Goal: Task Accomplishment & Management: Use online tool/utility

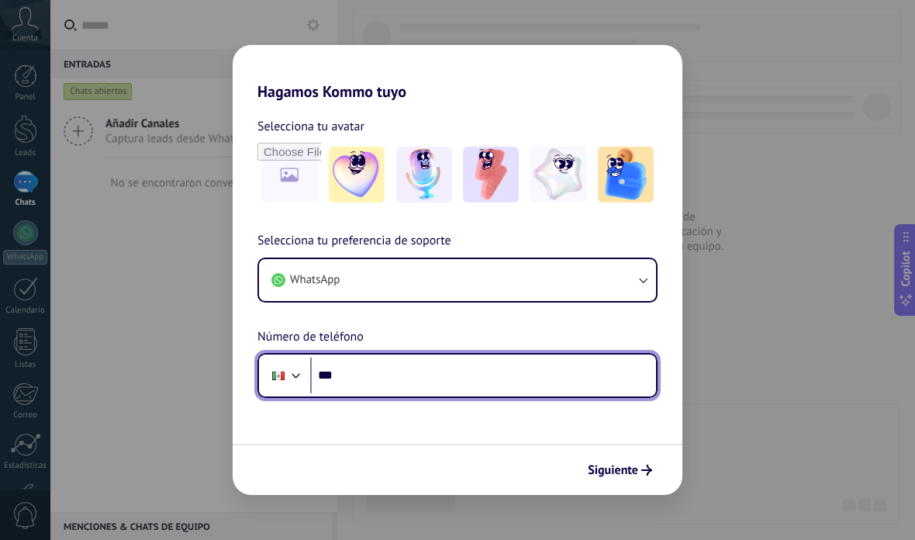
click at [525, 382] on input "***" at bounding box center [483, 375] width 346 height 36
type input "**********"
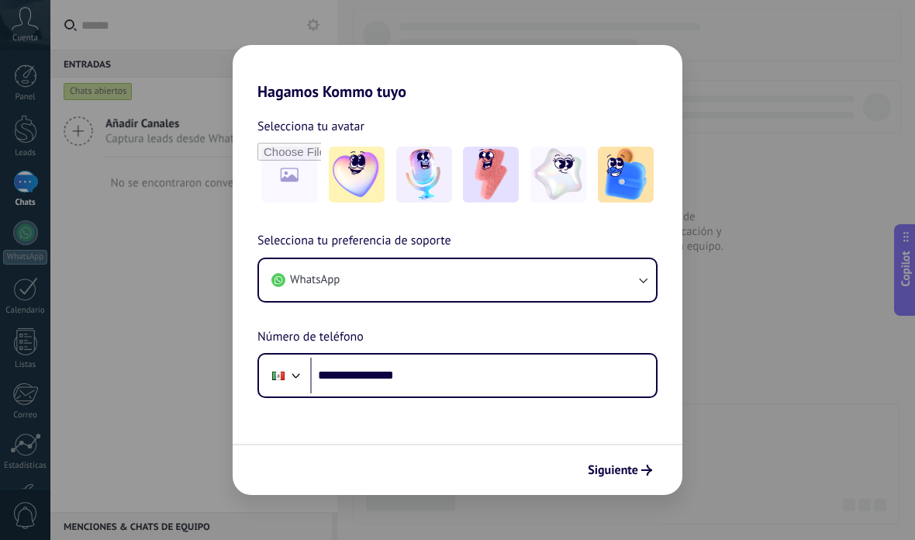
click at [639, 467] on span "Siguiente" at bounding box center [620, 469] width 64 height 11
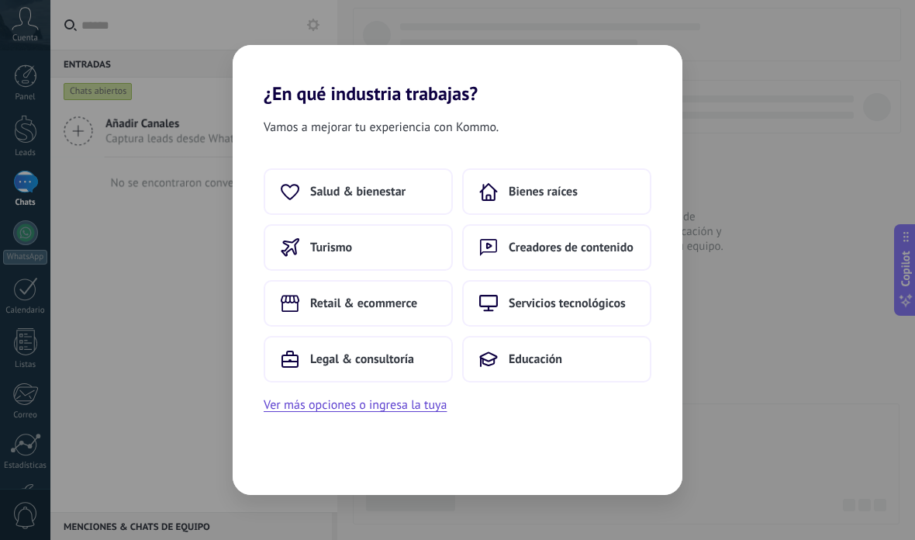
click at [317, 199] on span "Salud & bienestar" at bounding box center [357, 192] width 95 height 16
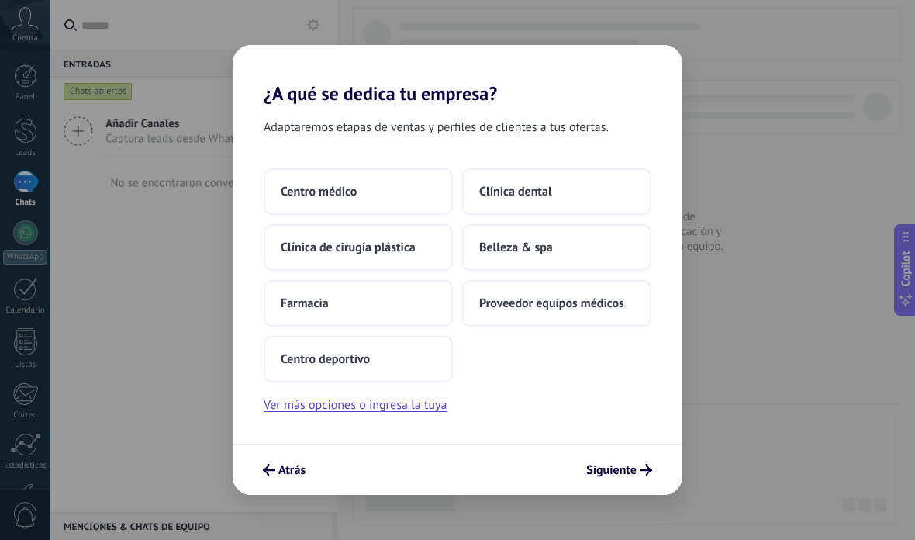
click at [594, 230] on button "Belleza & spa" at bounding box center [556, 247] width 189 height 47
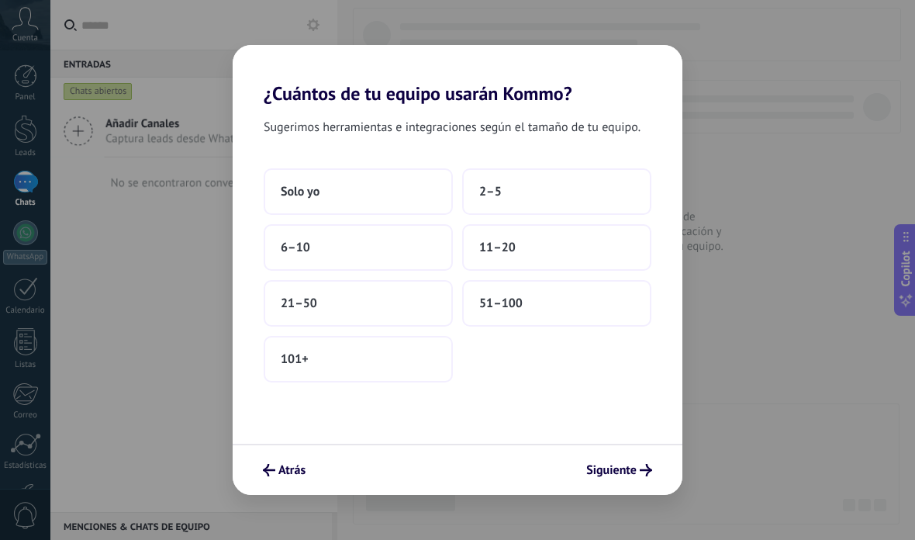
click at [295, 197] on span "Solo yo" at bounding box center [300, 192] width 39 height 16
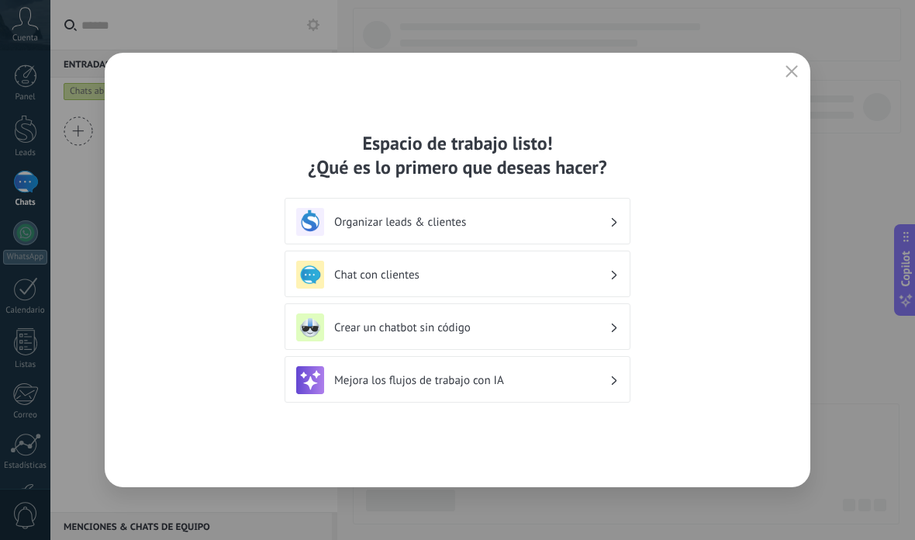
click at [596, 331] on h3 "Crear un chatbot sin código" at bounding box center [471, 327] width 275 height 15
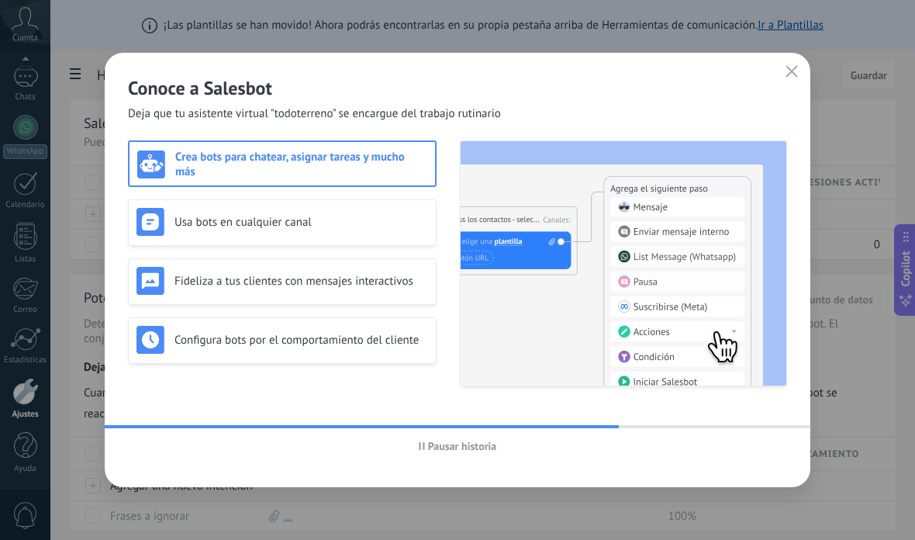
click at [797, 78] on span "button" at bounding box center [791, 72] width 12 height 14
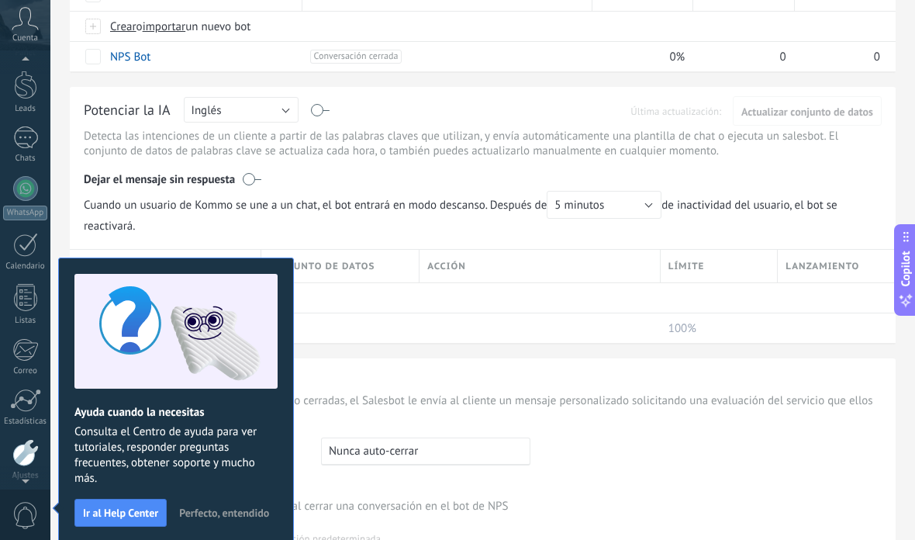
scroll to position [43, 0]
click at [273, 502] on button "Perfecto, entendido" at bounding box center [224, 512] width 104 height 23
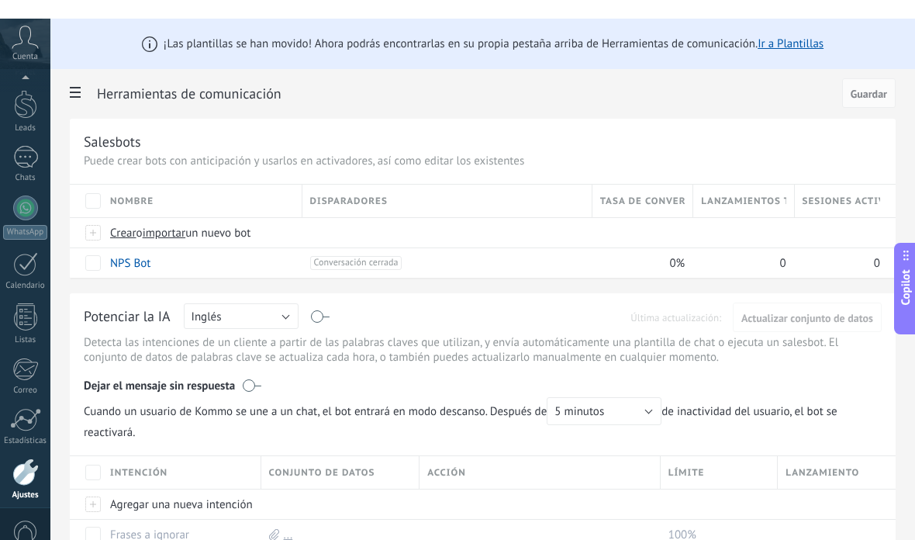
scroll to position [105, 0]
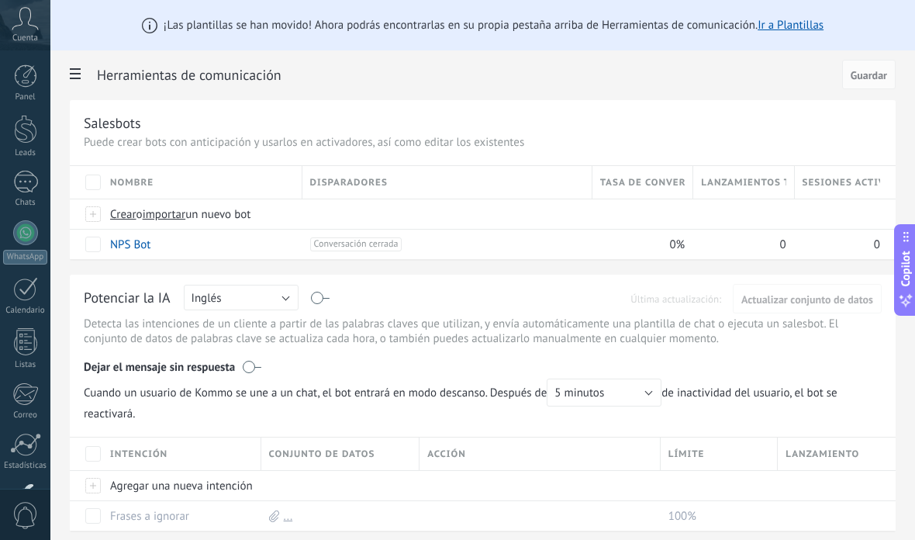
click at [23, 188] on div at bounding box center [25, 182] width 25 height 22
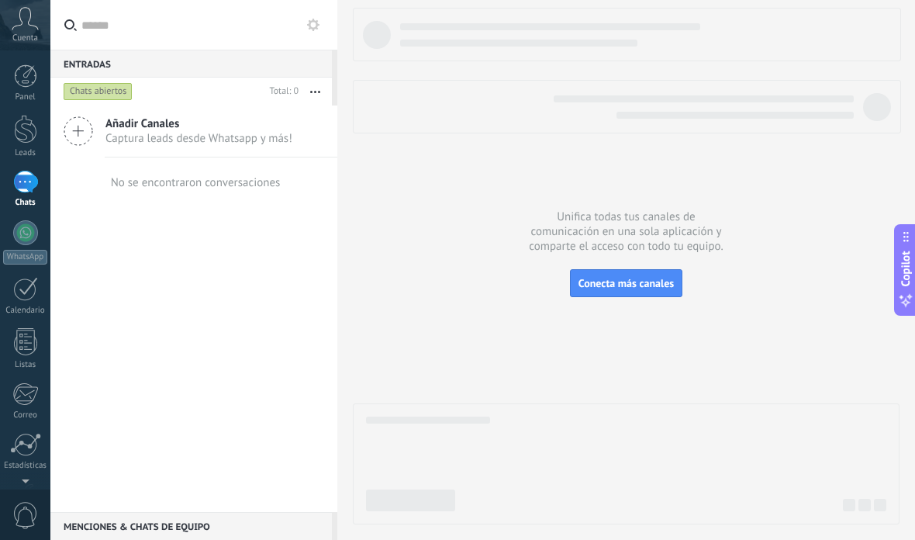
click at [122, 125] on span "Añadir Canales" at bounding box center [198, 123] width 187 height 15
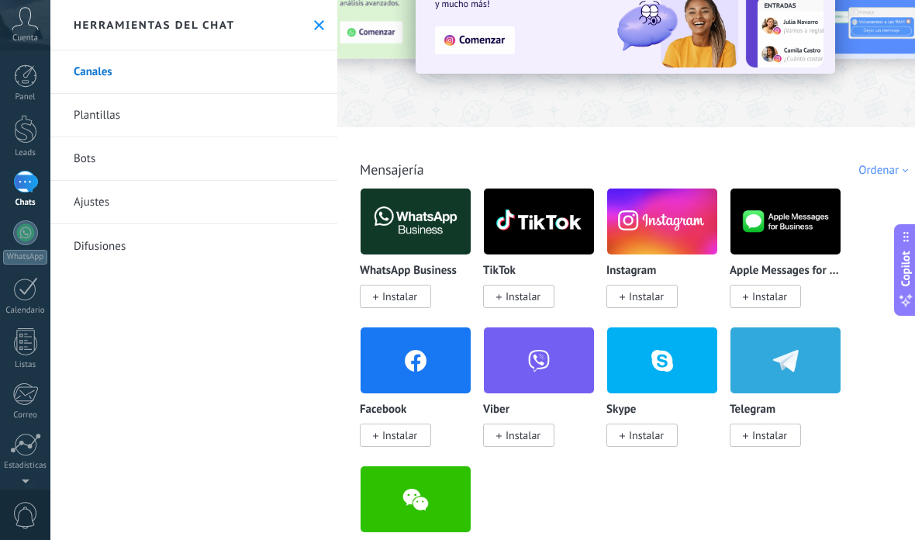
scroll to position [126, 0]
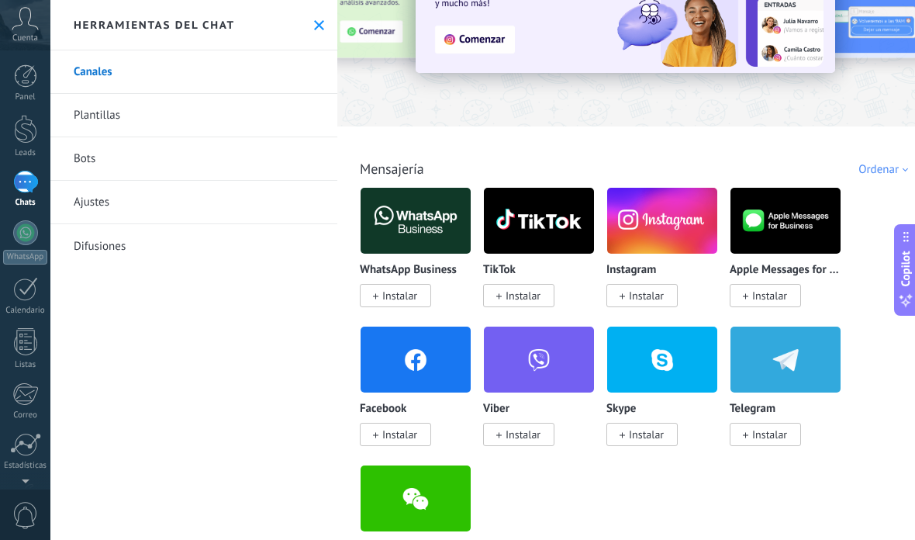
click at [416, 299] on span "Instalar" at bounding box center [399, 295] width 35 height 14
click at [439, 223] on img at bounding box center [416, 220] width 110 height 75
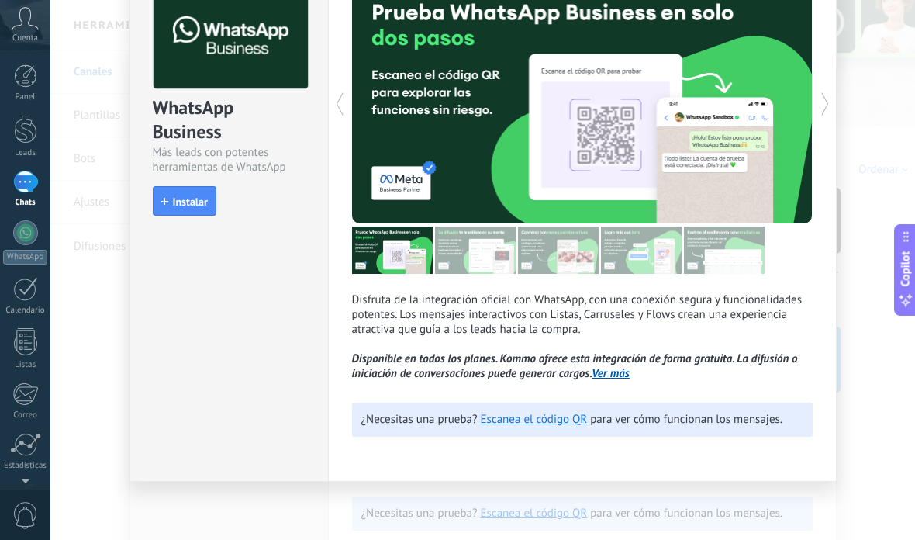
scroll to position [104, 0]
click at [885, 128] on div "WhatsApp Business Más leads con potentes herramientas de WhatsApp install Insta…" at bounding box center [482, 270] width 865 height 540
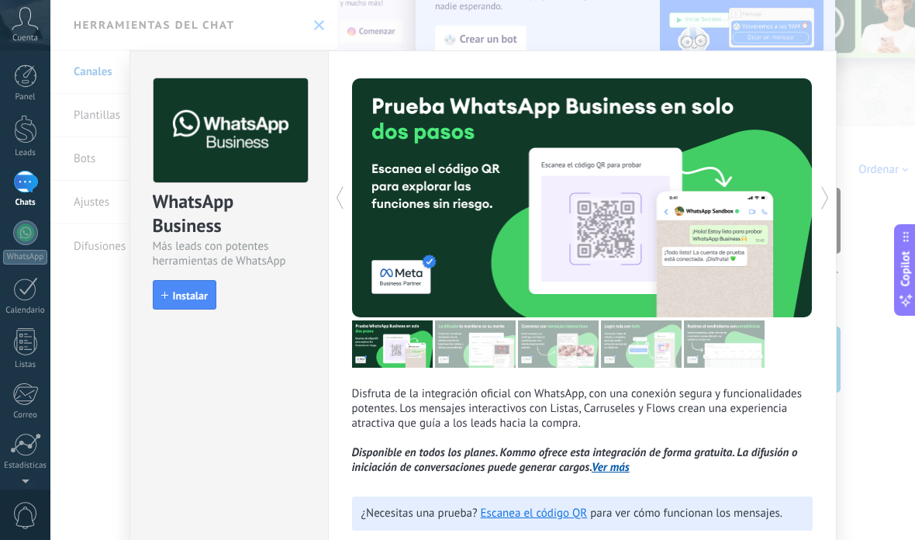
click at [171, 292] on span "Instalar" at bounding box center [184, 295] width 47 height 11
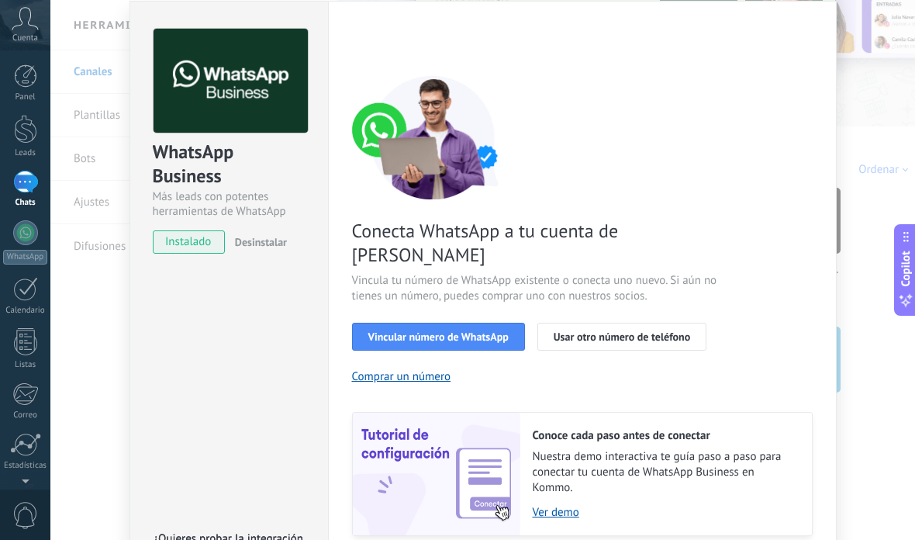
scroll to position [57, 0]
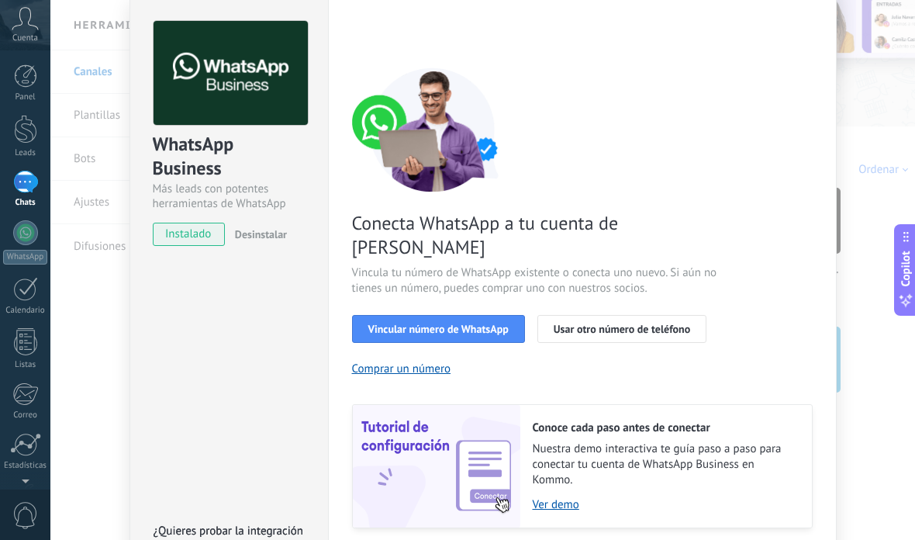
click at [485, 315] on button "Vincular número de WhatsApp" at bounding box center [438, 329] width 173 height 28
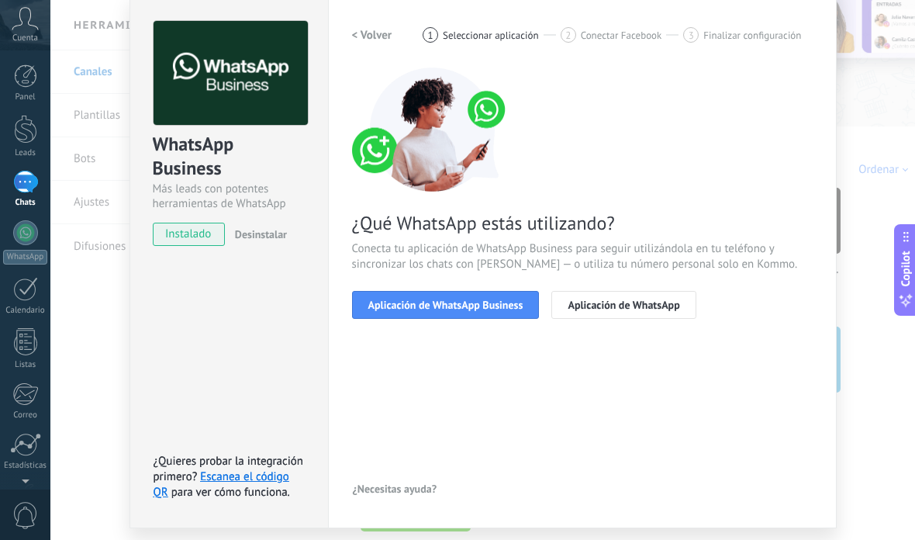
click at [504, 306] on span "Aplicación de WhatsApp Business" at bounding box center [445, 304] width 155 height 11
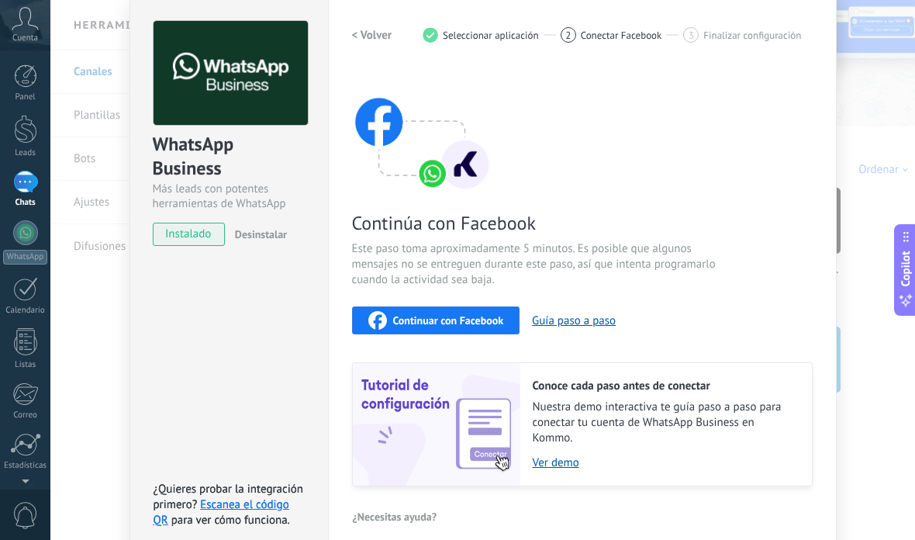
click at [508, 320] on button "Continuar con Facebook" at bounding box center [436, 320] width 168 height 28
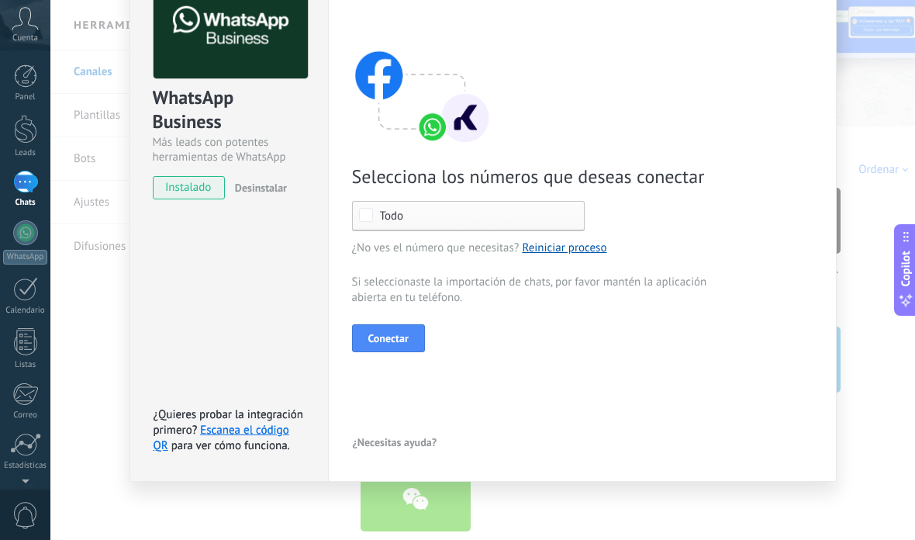
scroll to position [104, 0]
click at [418, 335] on button "Conectar" at bounding box center [388, 338] width 73 height 28
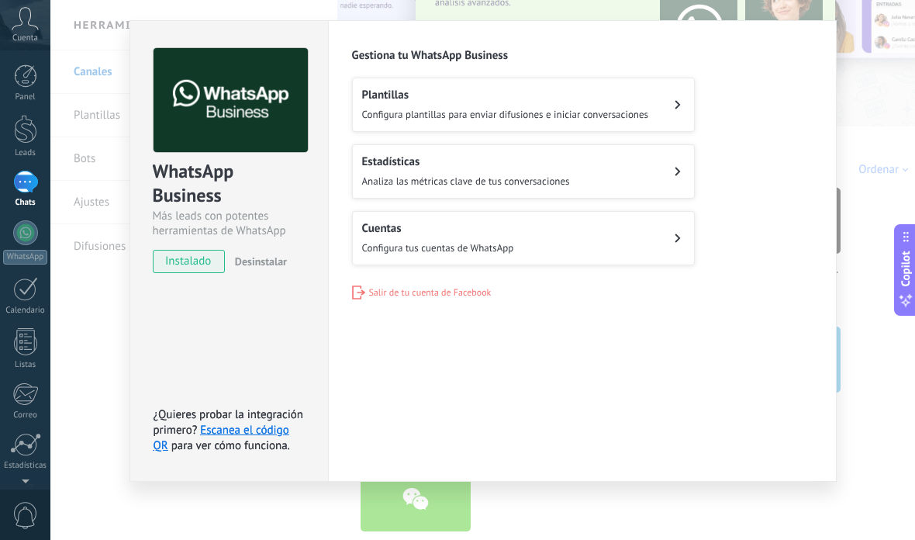
scroll to position [30, 0]
click at [868, 75] on div "WhatsApp Business Más leads con potentes herramientas de WhatsApp instalado Des…" at bounding box center [482, 270] width 865 height 540
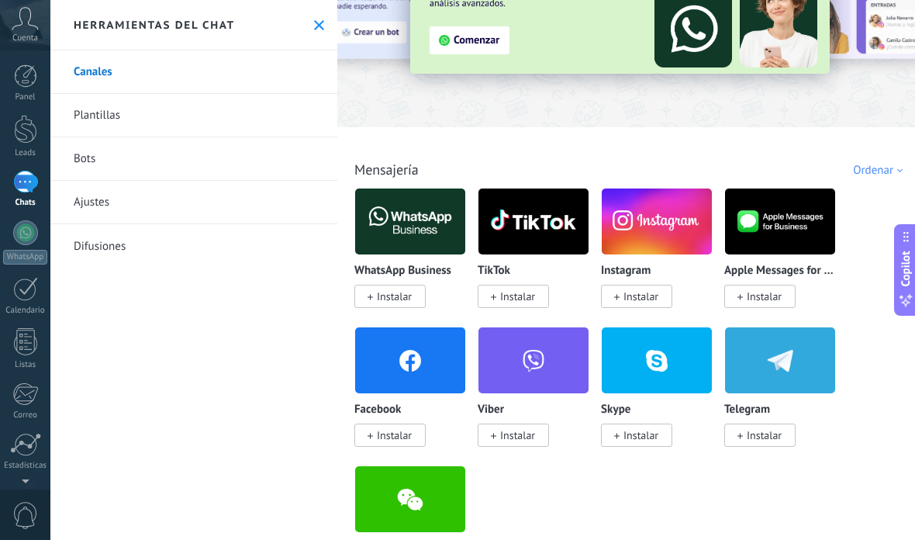
click at [29, 216] on div "Panel Leads Chats WhatsApp Clientes" at bounding box center [25, 329] width 50 height 530
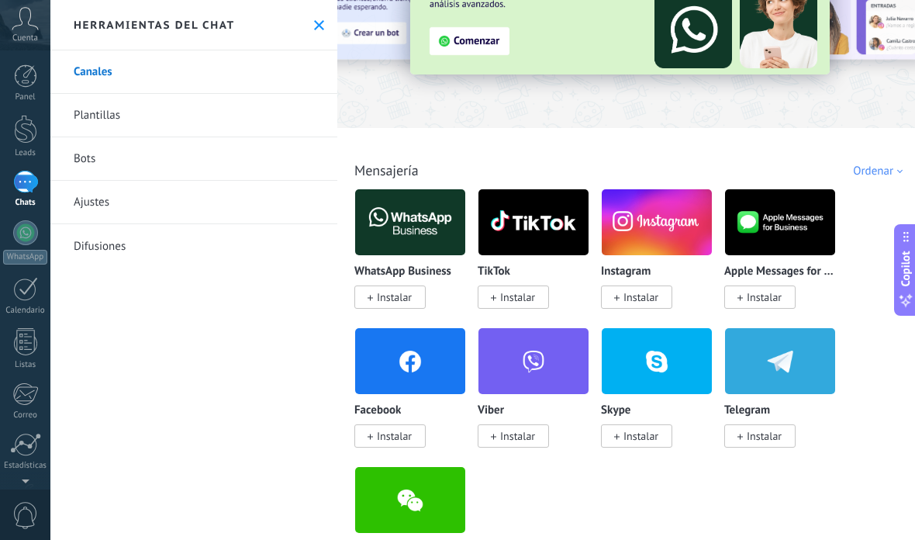
click at [28, 238] on div at bounding box center [25, 232] width 25 height 25
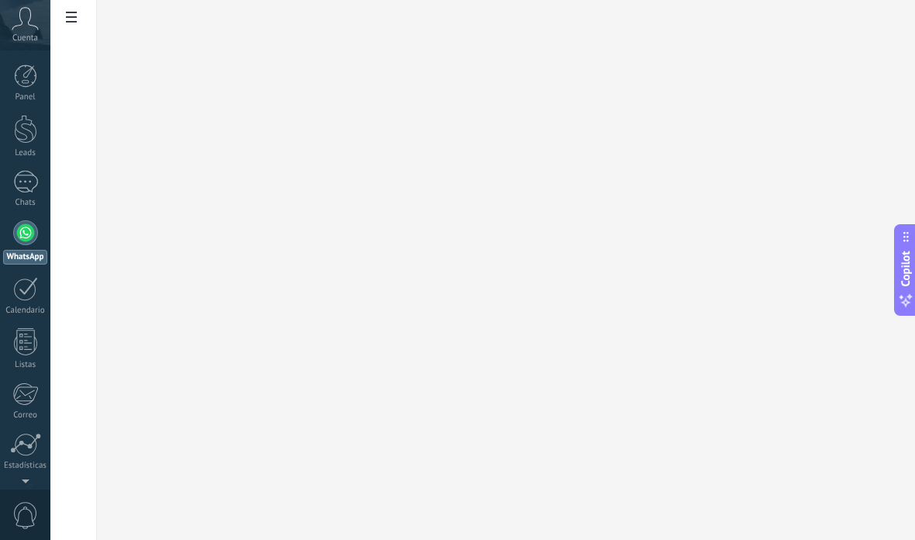
click at [20, 132] on div at bounding box center [25, 129] width 23 height 29
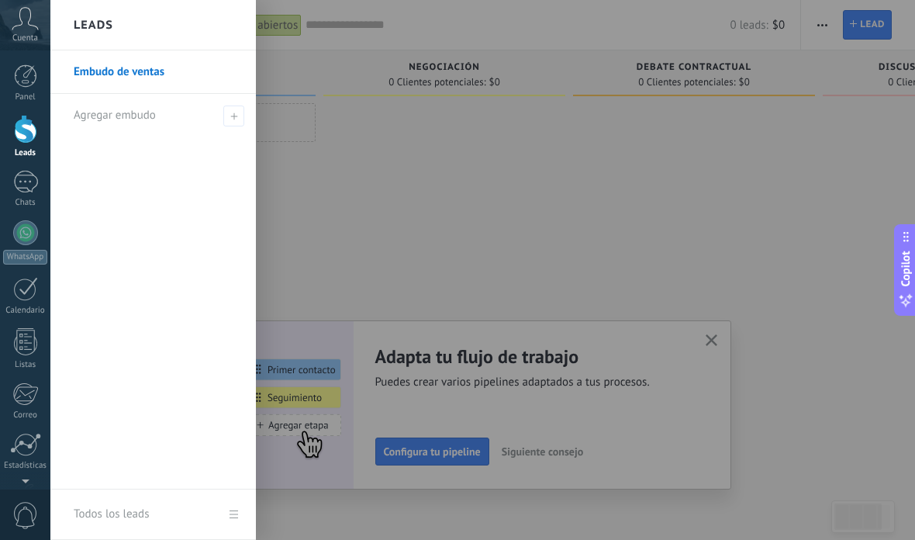
click at [24, 185] on div at bounding box center [25, 182] width 25 height 22
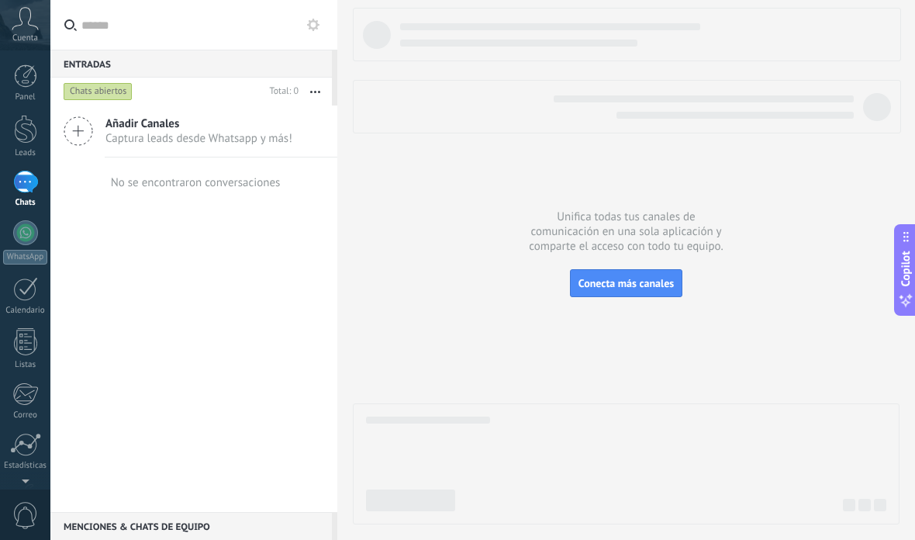
click at [112, 119] on span "Añadir Canales" at bounding box center [198, 123] width 187 height 15
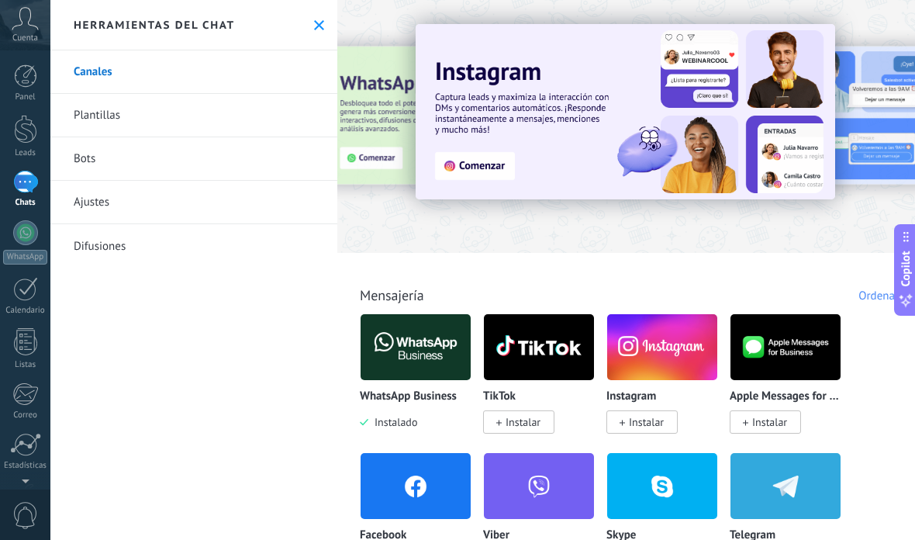
click at [461, 348] on img at bounding box center [416, 346] width 110 height 75
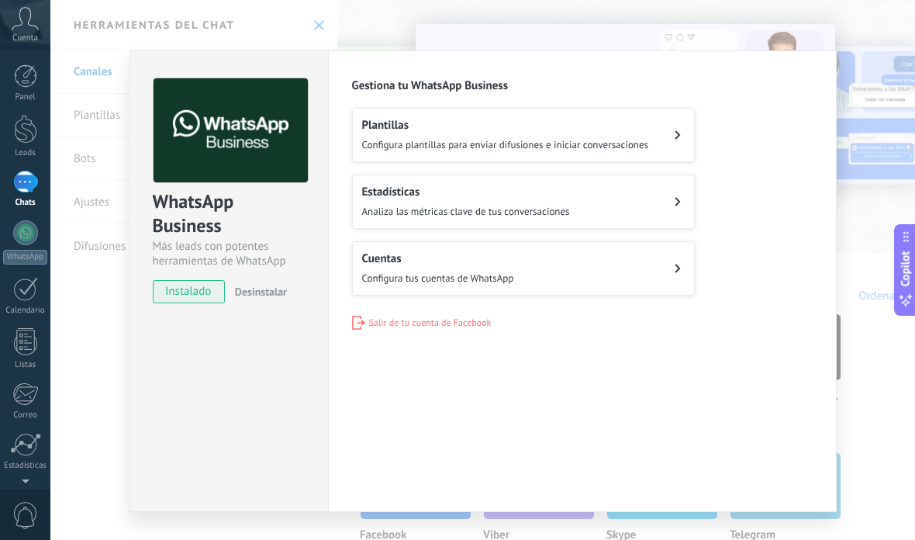
click at [676, 131] on icon at bounding box center [678, 134] width 6 height 9
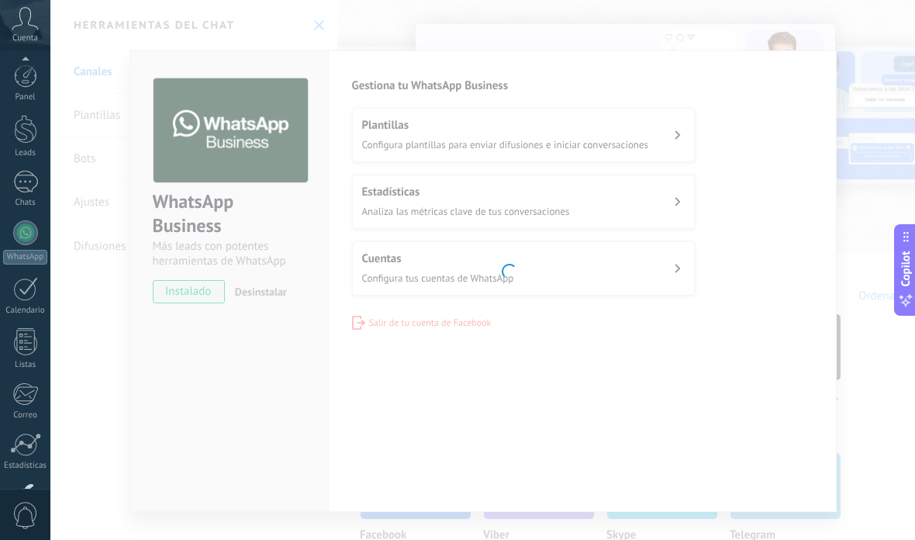
scroll to position [105, 0]
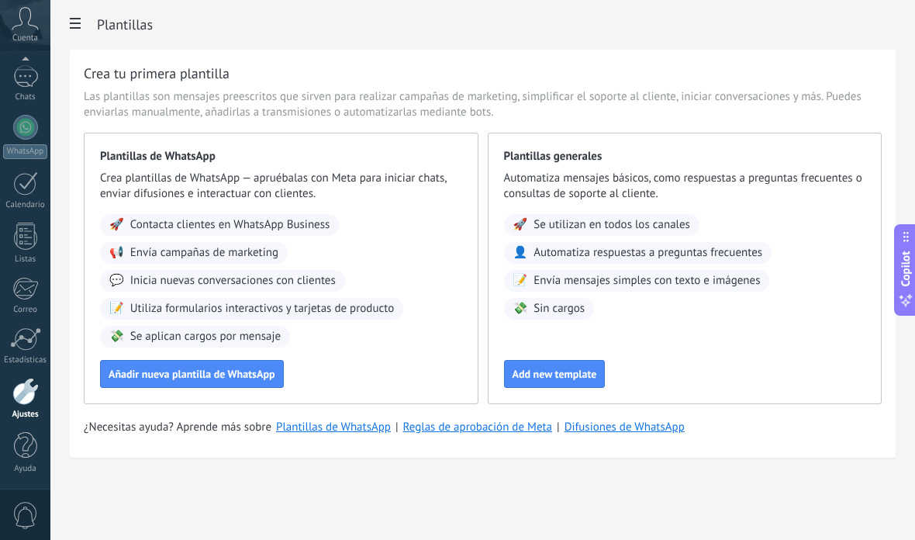
click at [22, 126] on div at bounding box center [25, 127] width 25 height 25
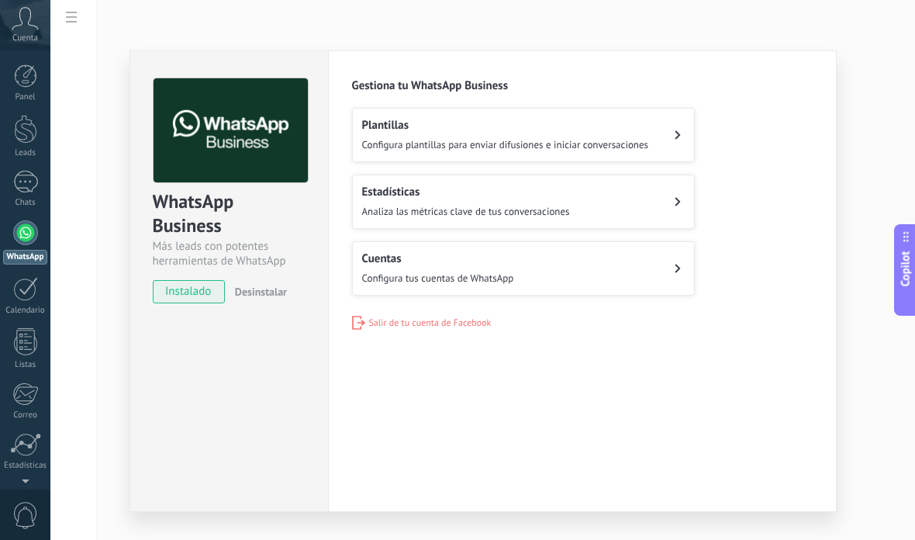
click at [662, 203] on button "Estadísticas Analiza las métricas clave de tus conversaciones" at bounding box center [523, 201] width 343 height 54
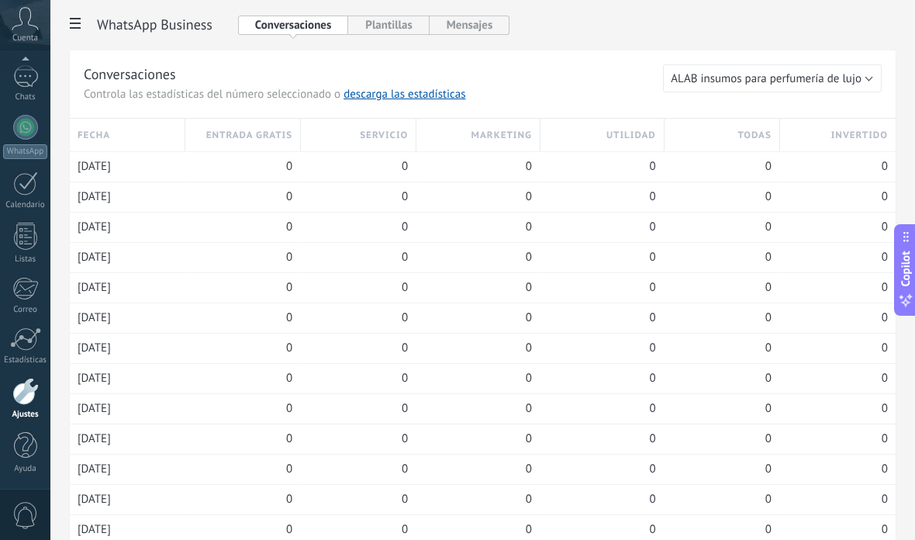
click at [369, 29] on button "Plantillas" at bounding box center [388, 25] width 81 height 19
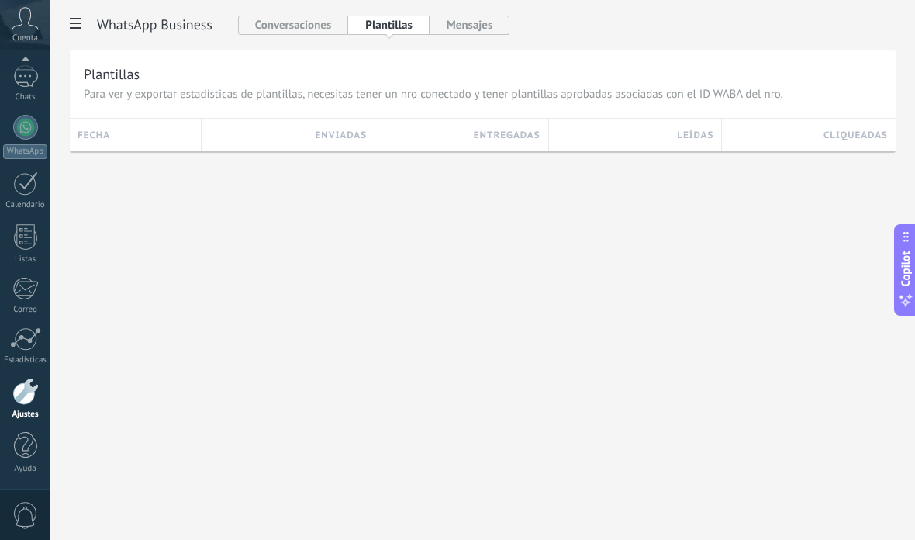
click at [270, 20] on button "Conversaciones" at bounding box center [293, 25] width 111 height 19
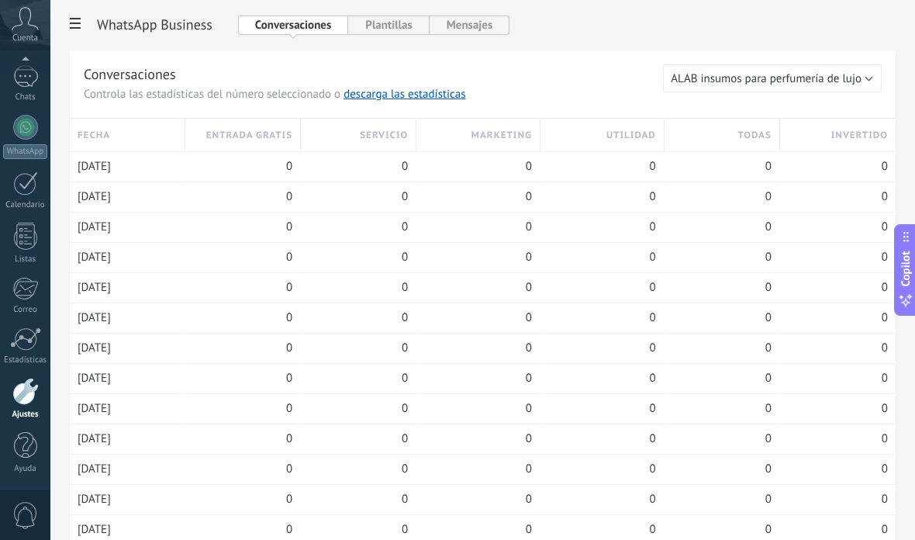
click at [461, 33] on button "Mensajes" at bounding box center [470, 25] width 81 height 19
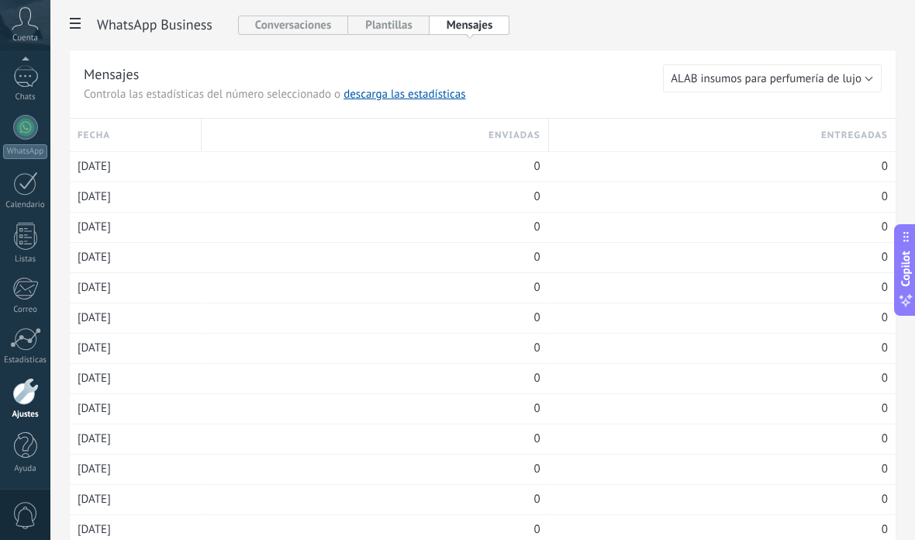
click at [754, 164] on div "0" at bounding box center [722, 166] width 331 height 29
click at [768, 178] on div "0" at bounding box center [722, 166] width 331 height 29
click at [70, 17] on span at bounding box center [75, 25] width 26 height 30
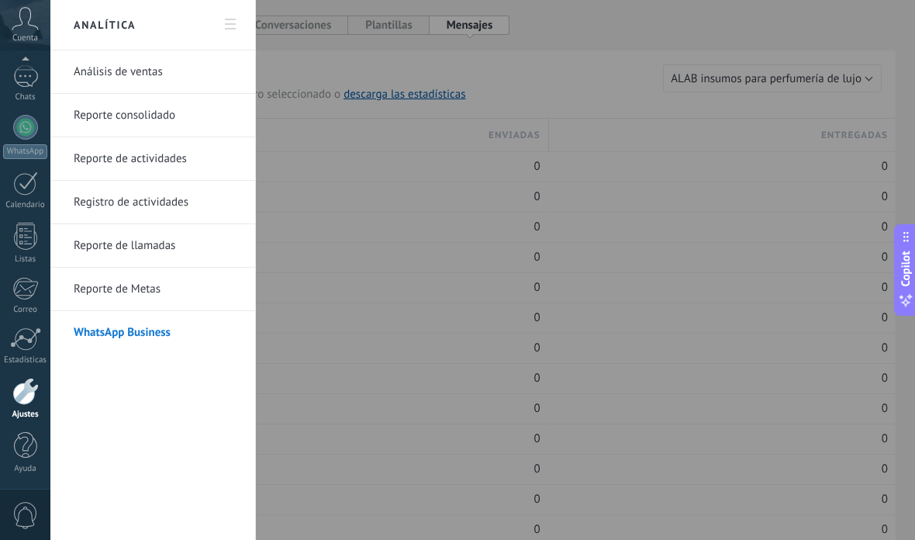
click at [111, 157] on link "Reporte de actividades" at bounding box center [157, 158] width 166 height 43
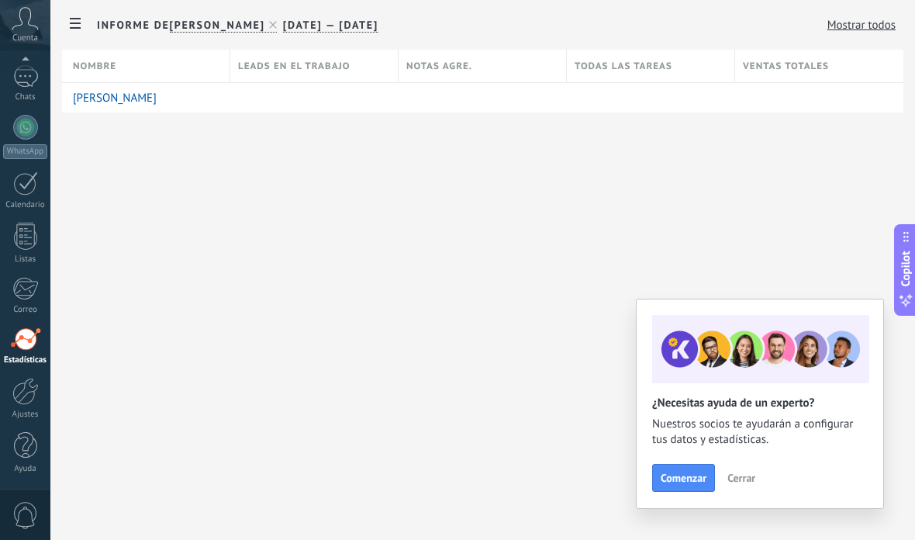
click at [29, 74] on div at bounding box center [25, 76] width 25 height 22
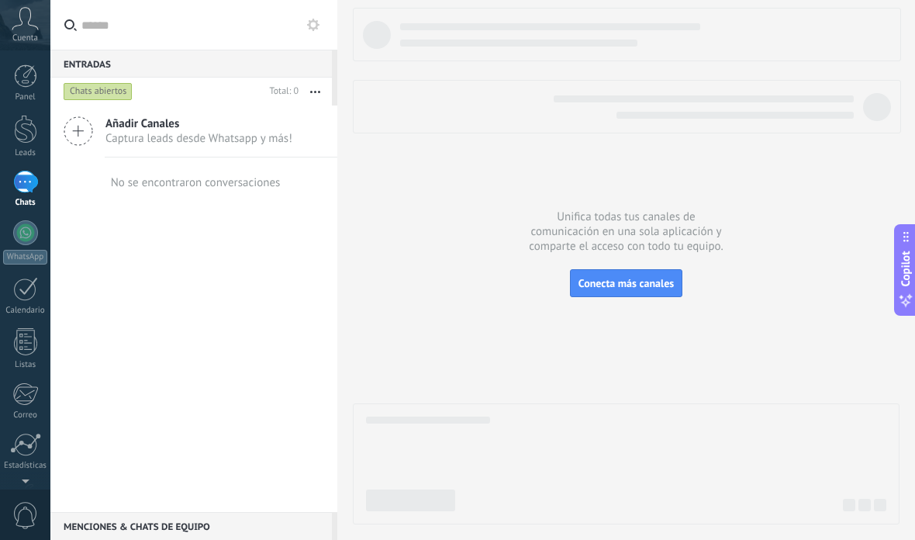
click at [171, 132] on span "Captura leads desde Whatsapp y más!" at bounding box center [198, 138] width 187 height 15
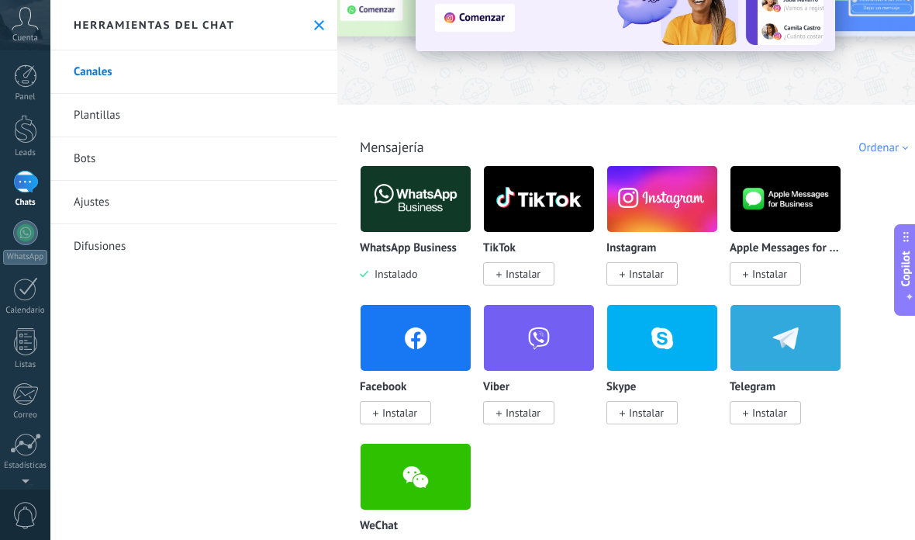
scroll to position [150, 0]
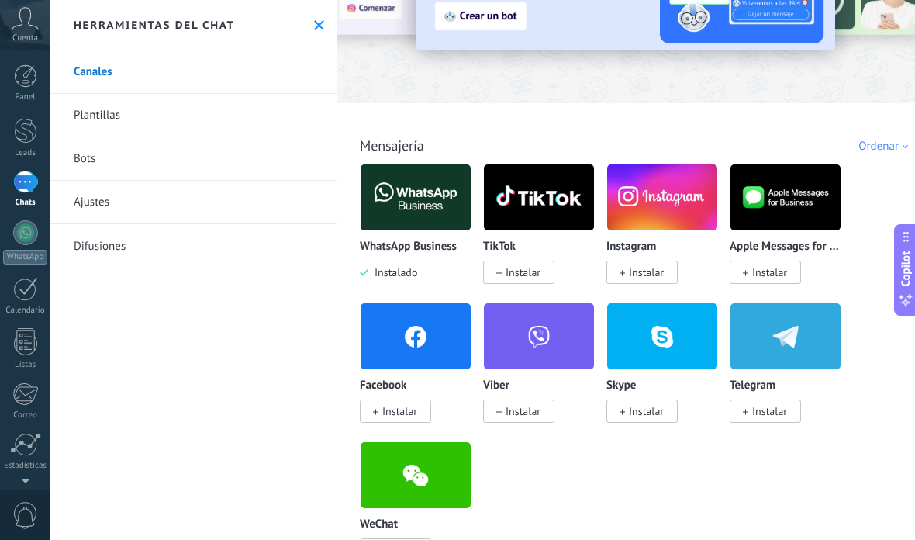
click at [896, 154] on div "Ordenar" at bounding box center [885, 146] width 55 height 15
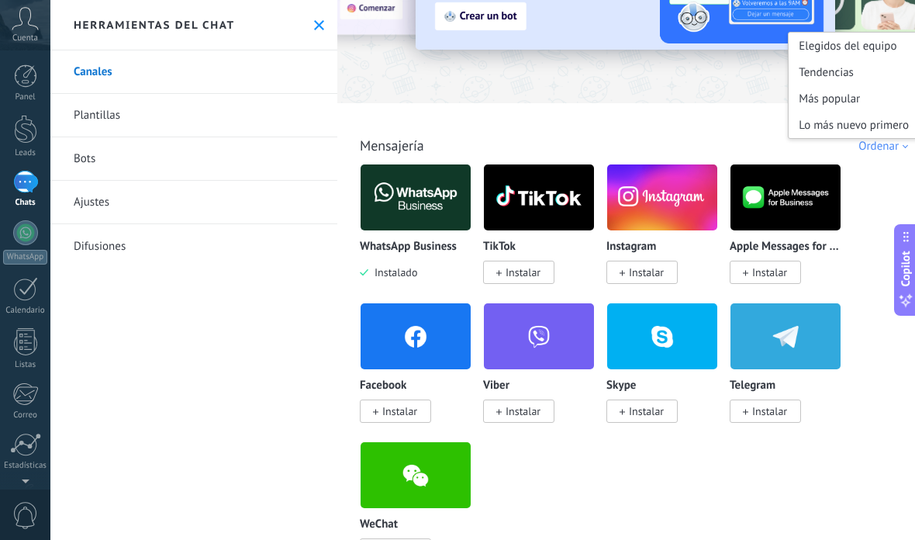
click at [848, 498] on div "WhatsApp Business Instalado TikTok Instalar Instagram Instalar Apple Messages f…" at bounding box center [648, 372] width 576 height 416
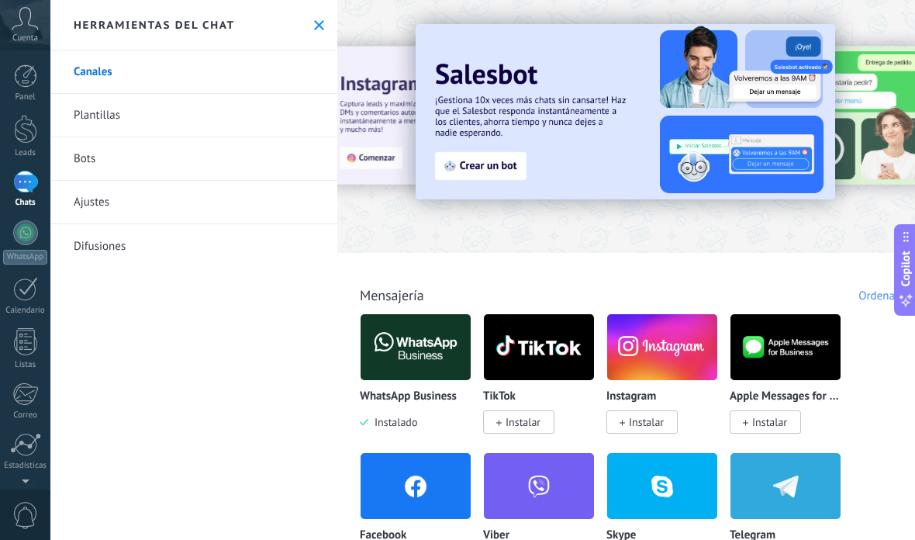
scroll to position [0, 0]
click at [696, 101] on img at bounding box center [625, 111] width 419 height 175
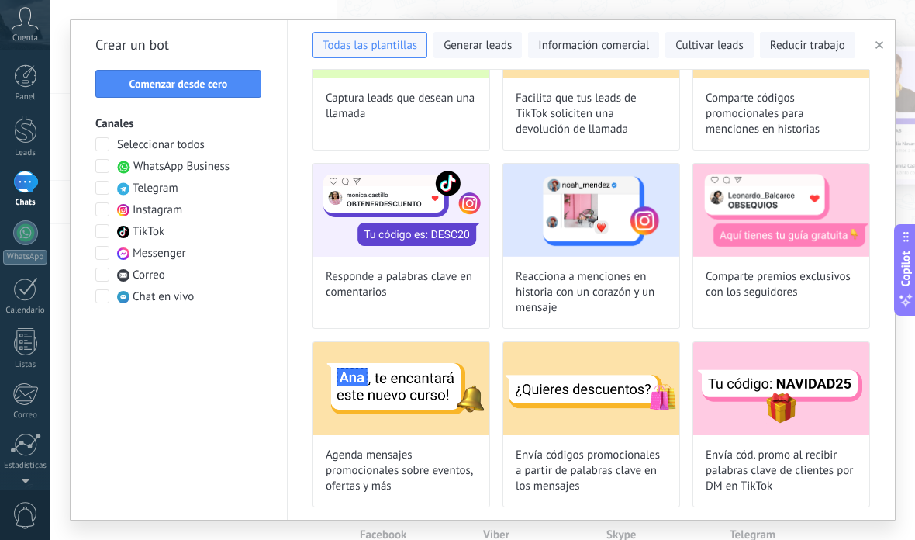
scroll to position [393, 0]
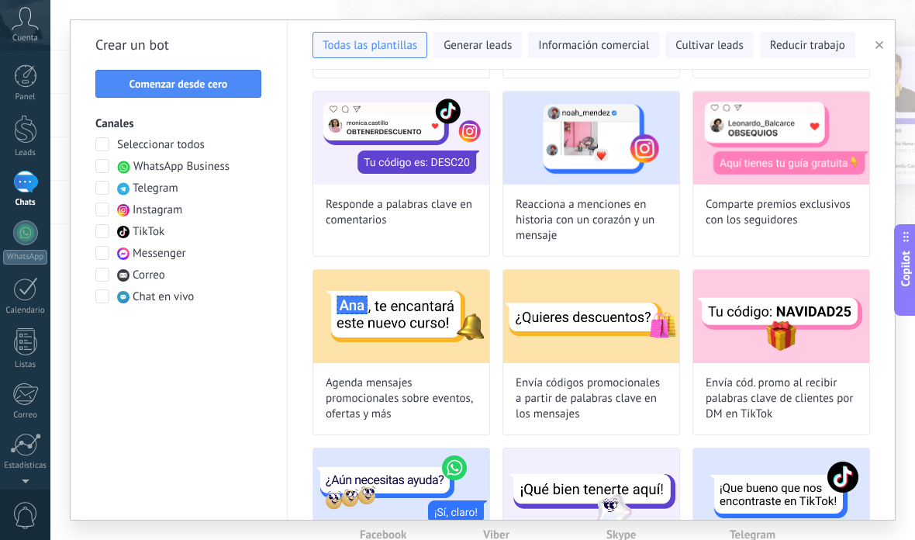
click at [96, 172] on div at bounding box center [103, 167] width 16 height 16
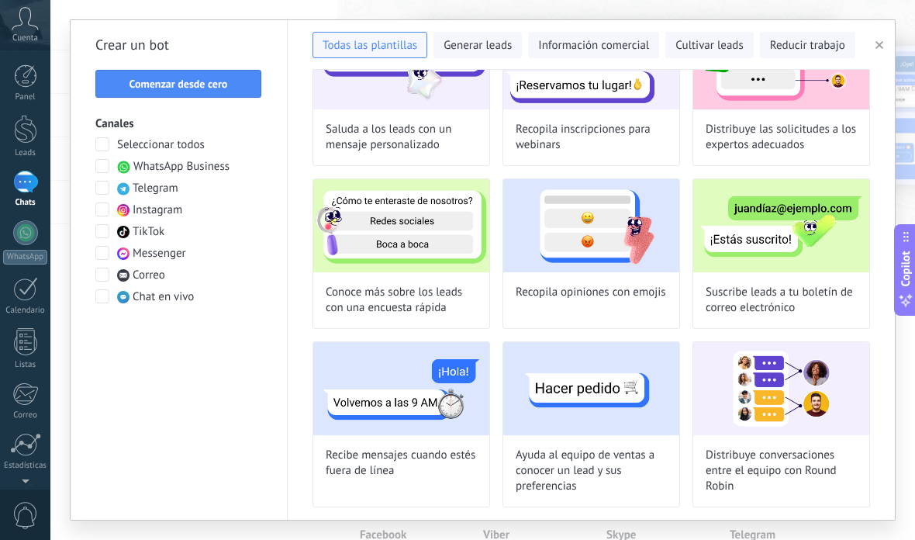
scroll to position [468, 0]
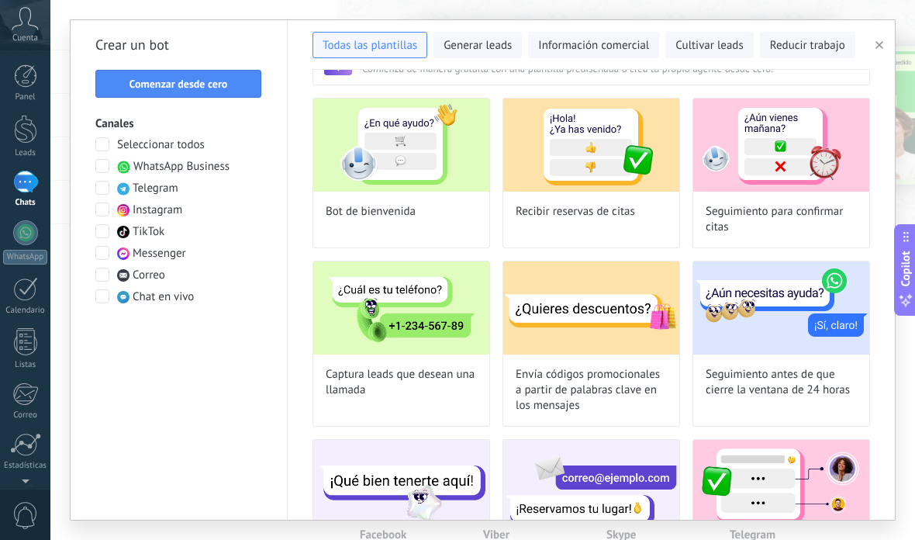
click at [825, 42] on span "Reducir trabajo" at bounding box center [807, 46] width 75 height 16
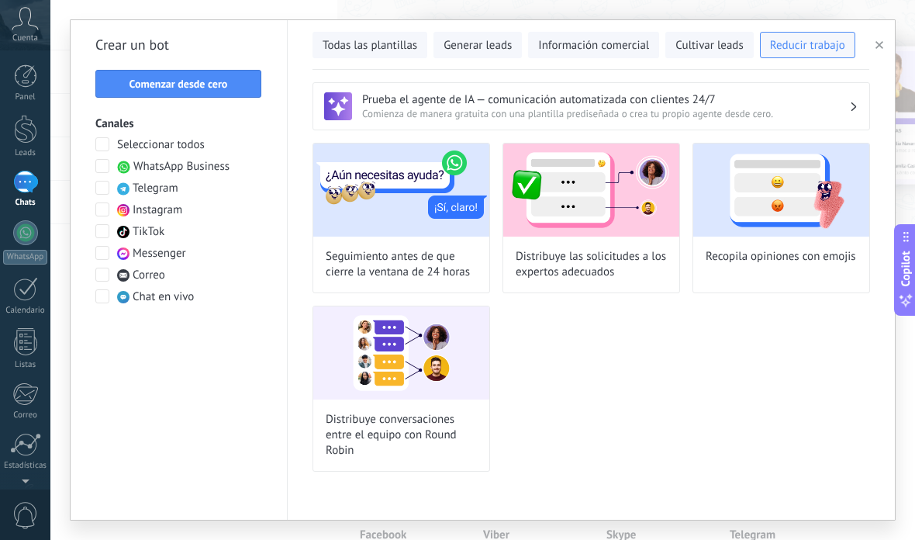
scroll to position [0, 0]
click at [634, 35] on button "Información comercial" at bounding box center [593, 45] width 131 height 26
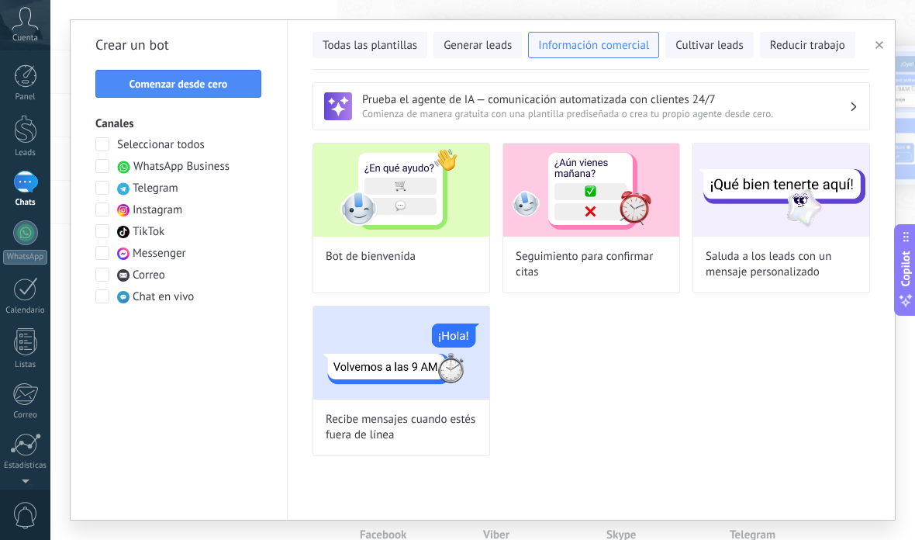
click at [470, 199] on img at bounding box center [401, 189] width 176 height 93
type input "**********"
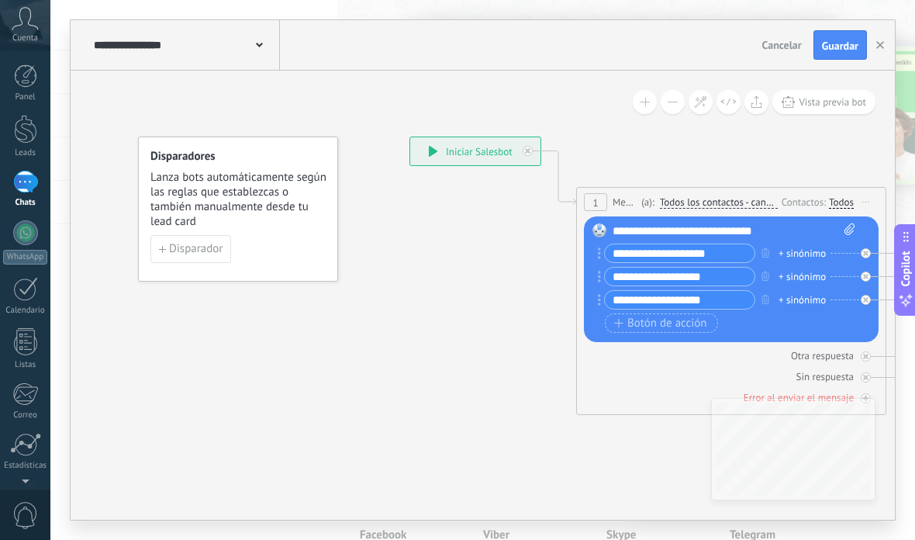
click at [728, 250] on input "**********" at bounding box center [680, 253] width 150 height 18
click at [880, 43] on icon "button" at bounding box center [880, 45] width 8 height 8
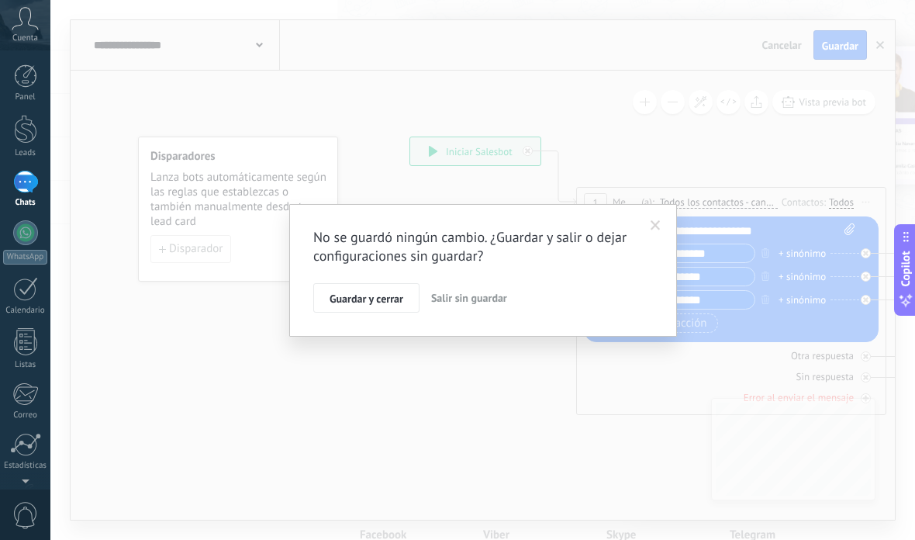
click at [486, 301] on span "Salir sin guardar" at bounding box center [469, 298] width 76 height 14
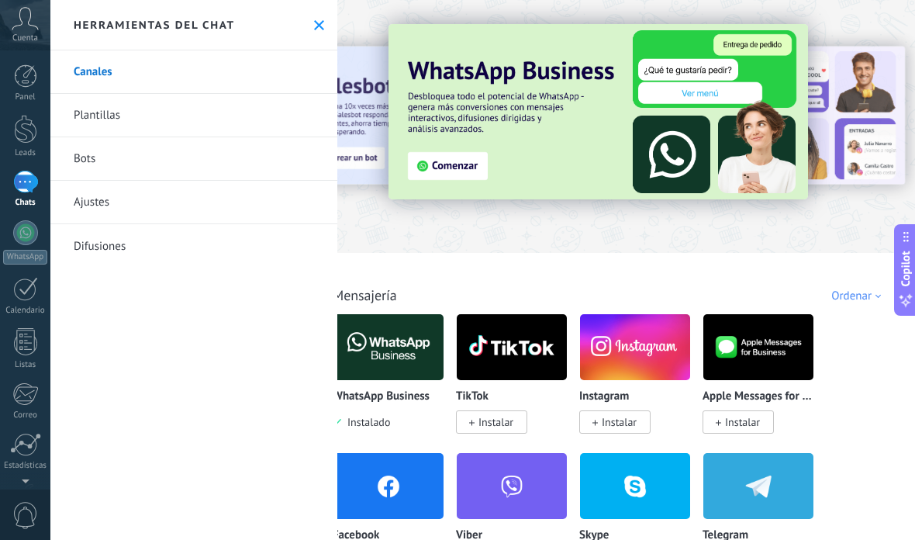
scroll to position [0, 27]
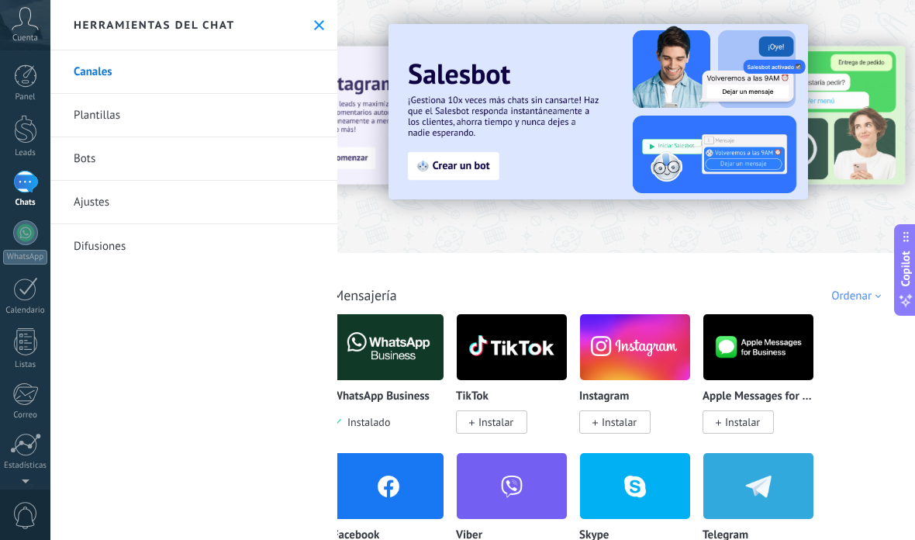
click at [484, 162] on img at bounding box center [597, 111] width 419 height 175
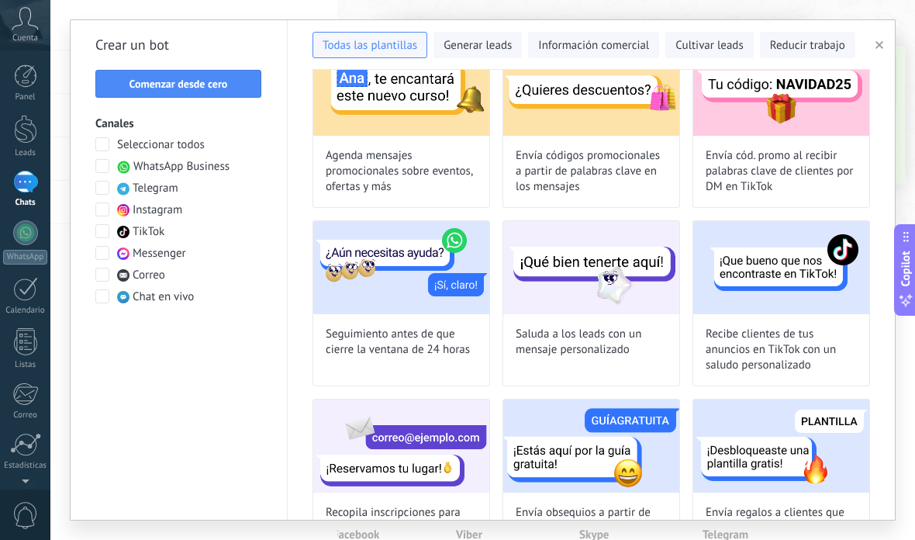
scroll to position [605, 0]
